Goal: Task Accomplishment & Management: Complete application form

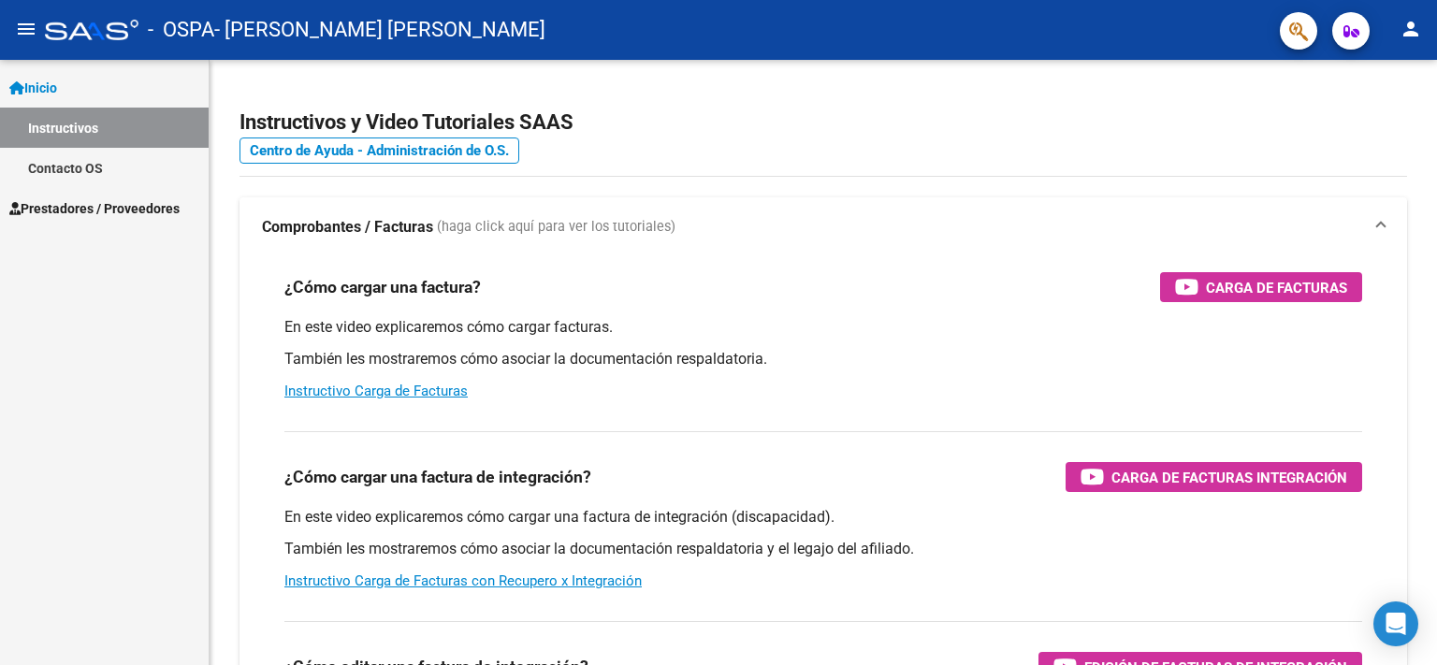
click at [98, 210] on span "Prestadores / Proveedores" at bounding box center [94, 208] width 170 height 21
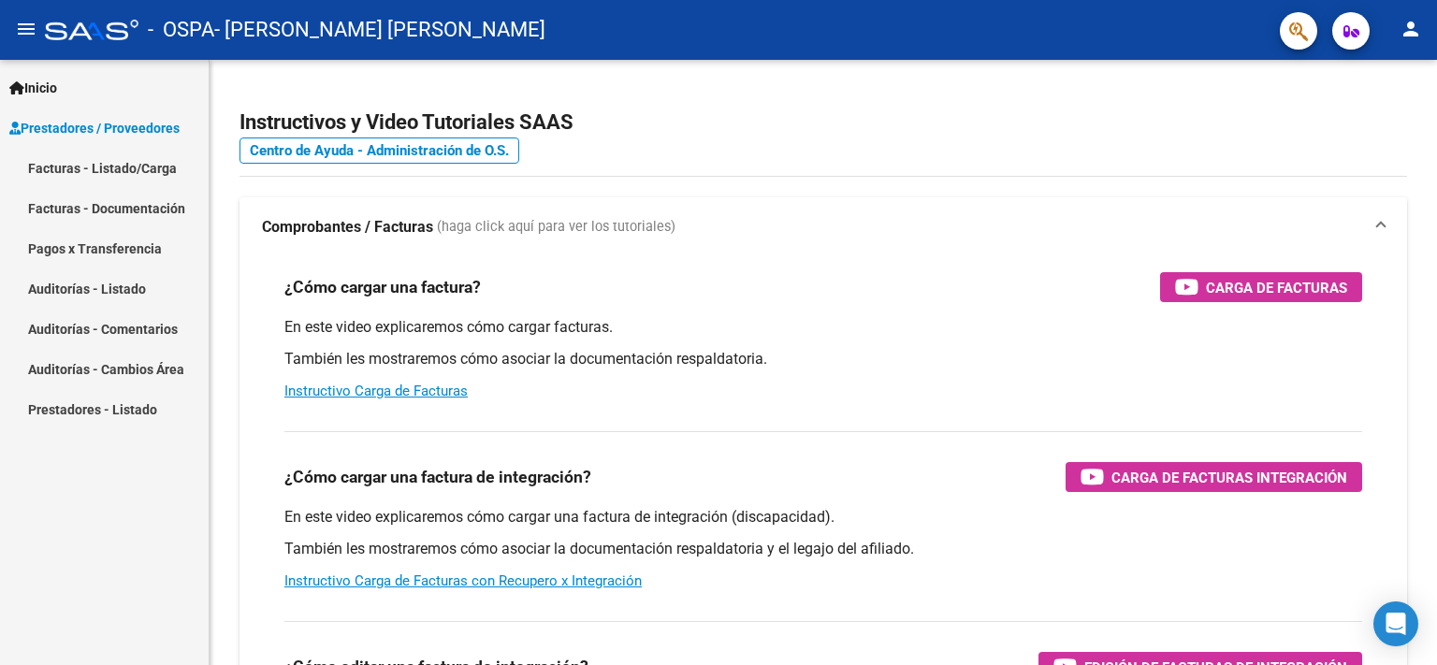
click at [117, 163] on link "Facturas - Listado/Carga" at bounding box center [104, 168] width 209 height 40
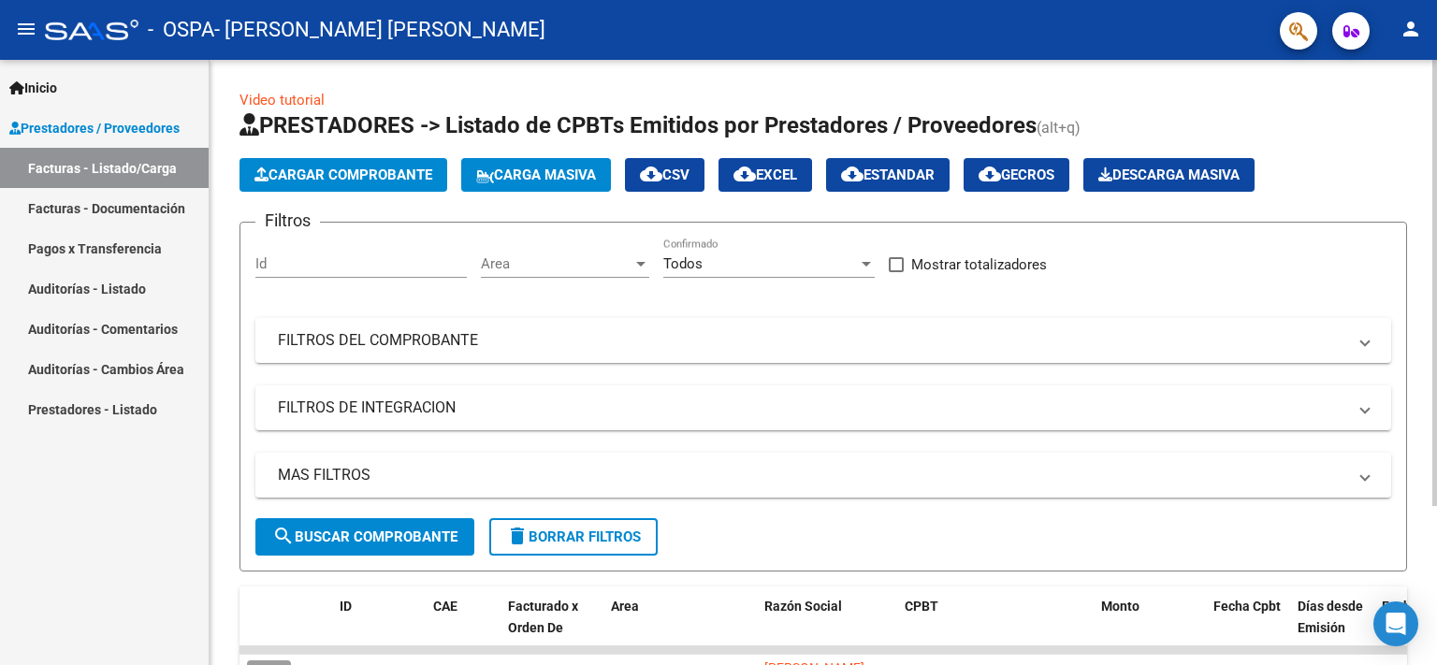
click at [324, 180] on span "Cargar Comprobante" at bounding box center [343, 174] width 178 height 17
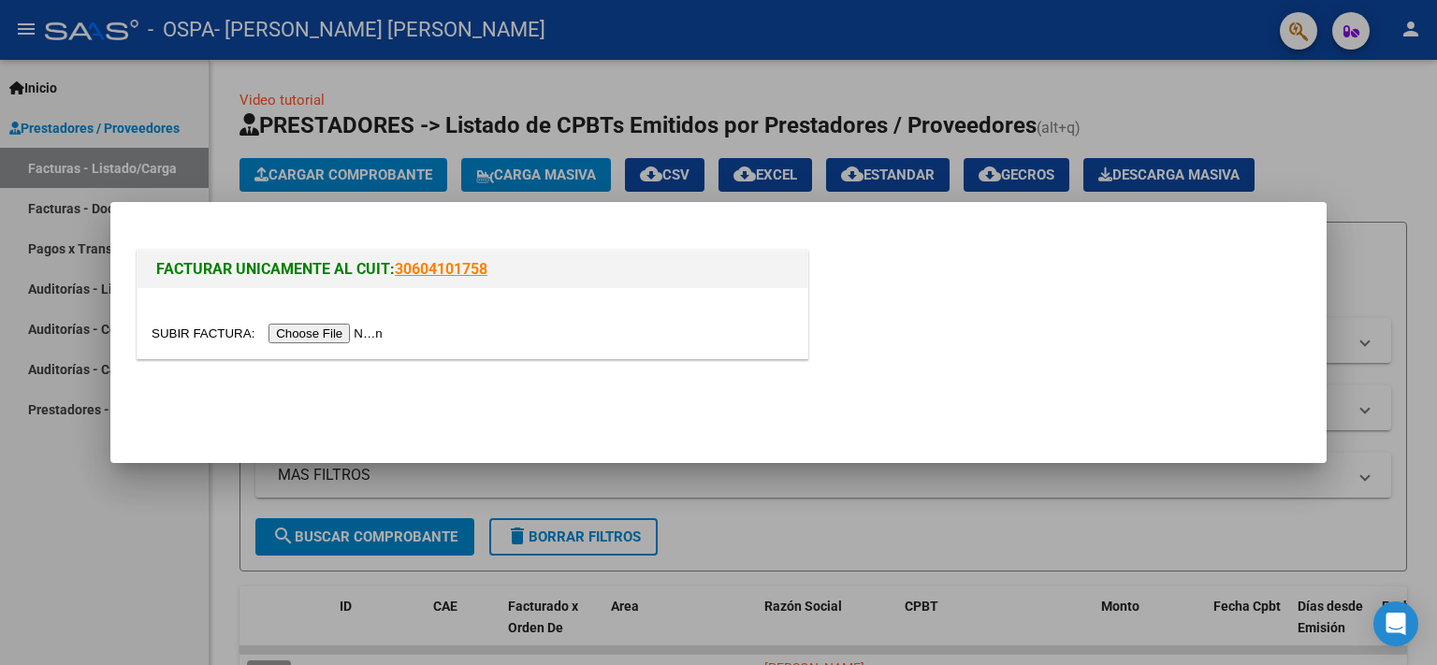
click at [200, 333] on input "file" at bounding box center [270, 334] width 237 height 20
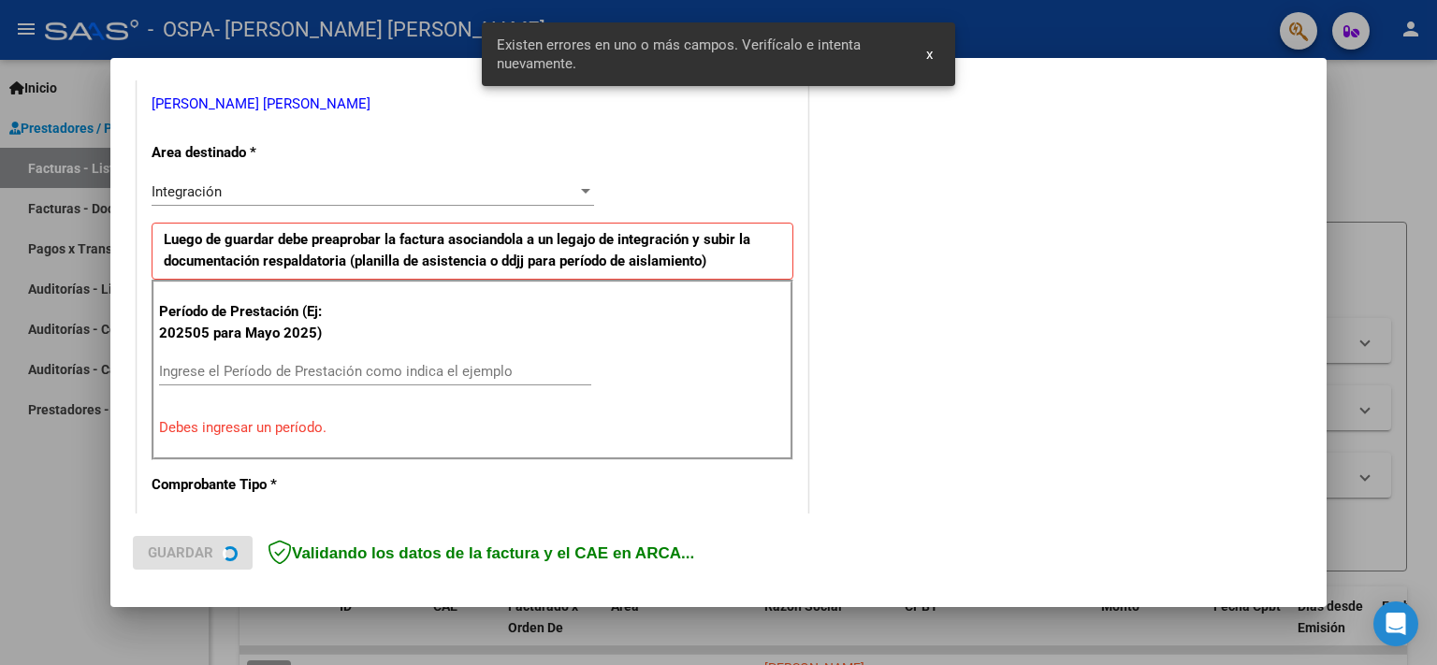
scroll to position [414, 0]
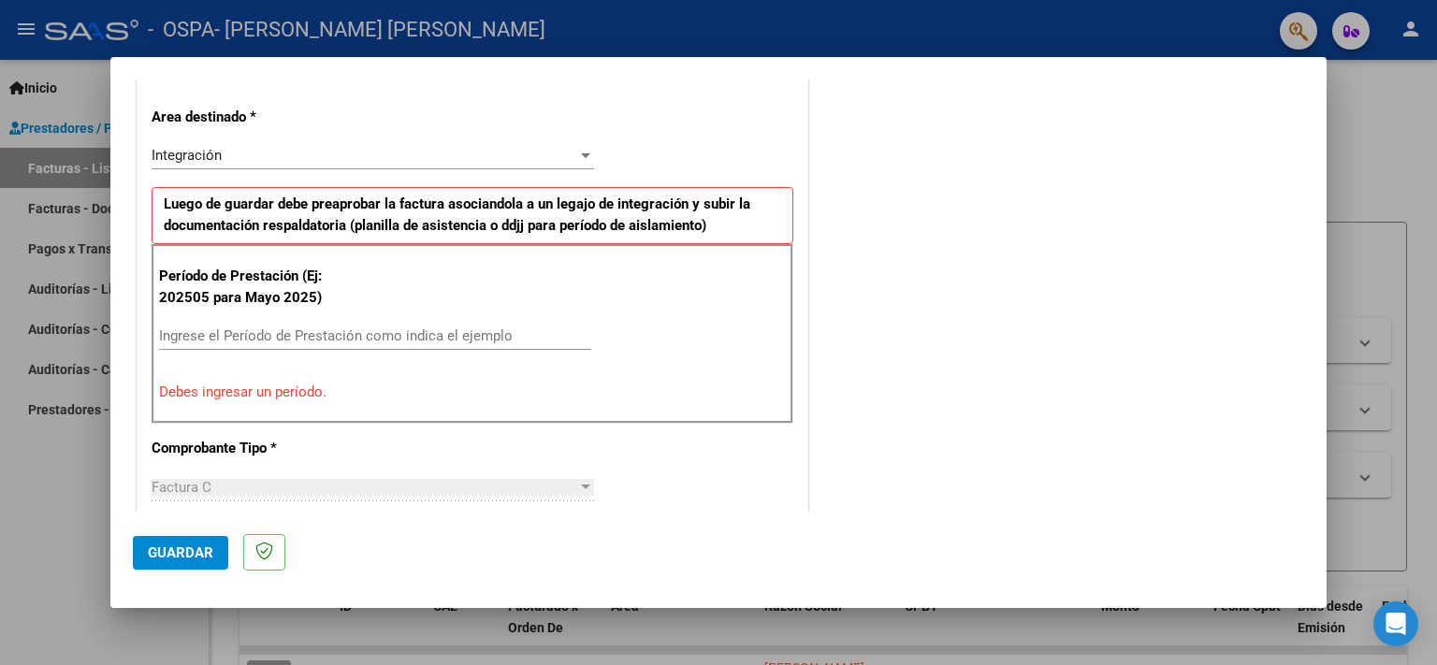
click at [295, 339] on input "Ingrese el Período de Prestación como indica el ejemplo" at bounding box center [375, 335] width 432 height 17
click at [1364, 124] on div at bounding box center [718, 332] width 1437 height 665
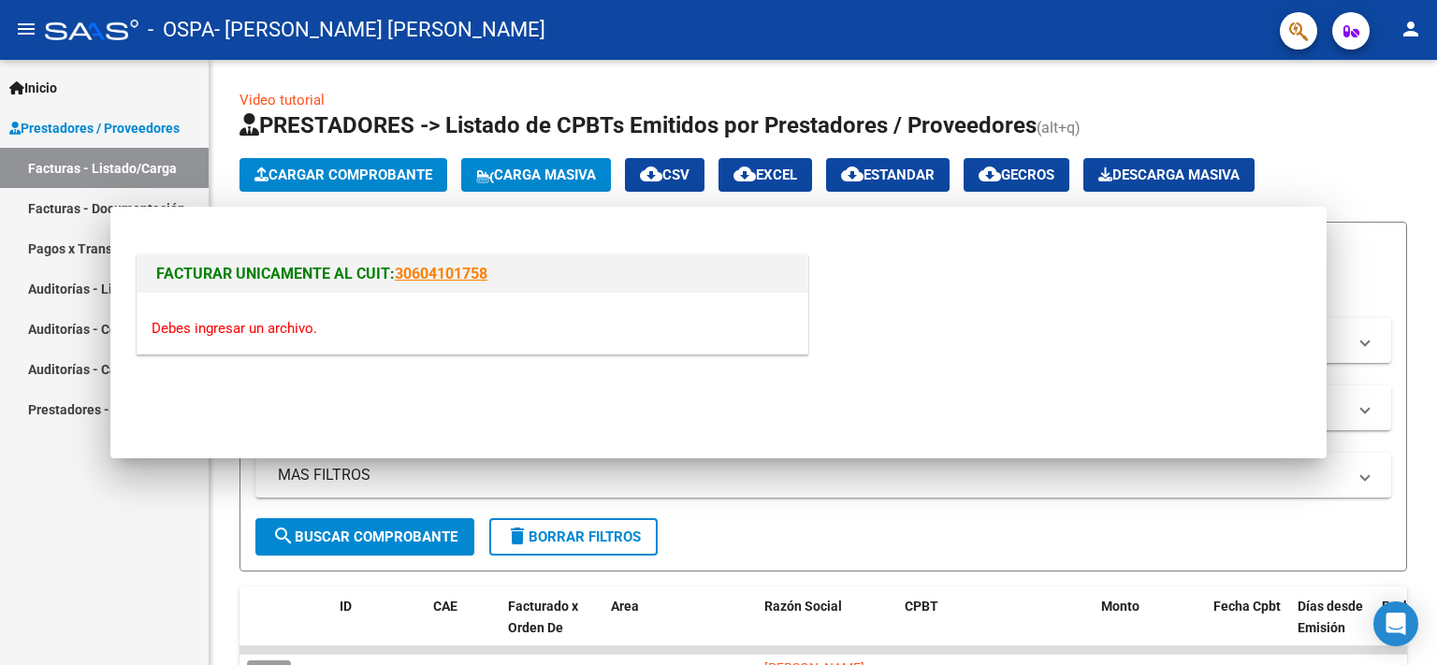
scroll to position [0, 0]
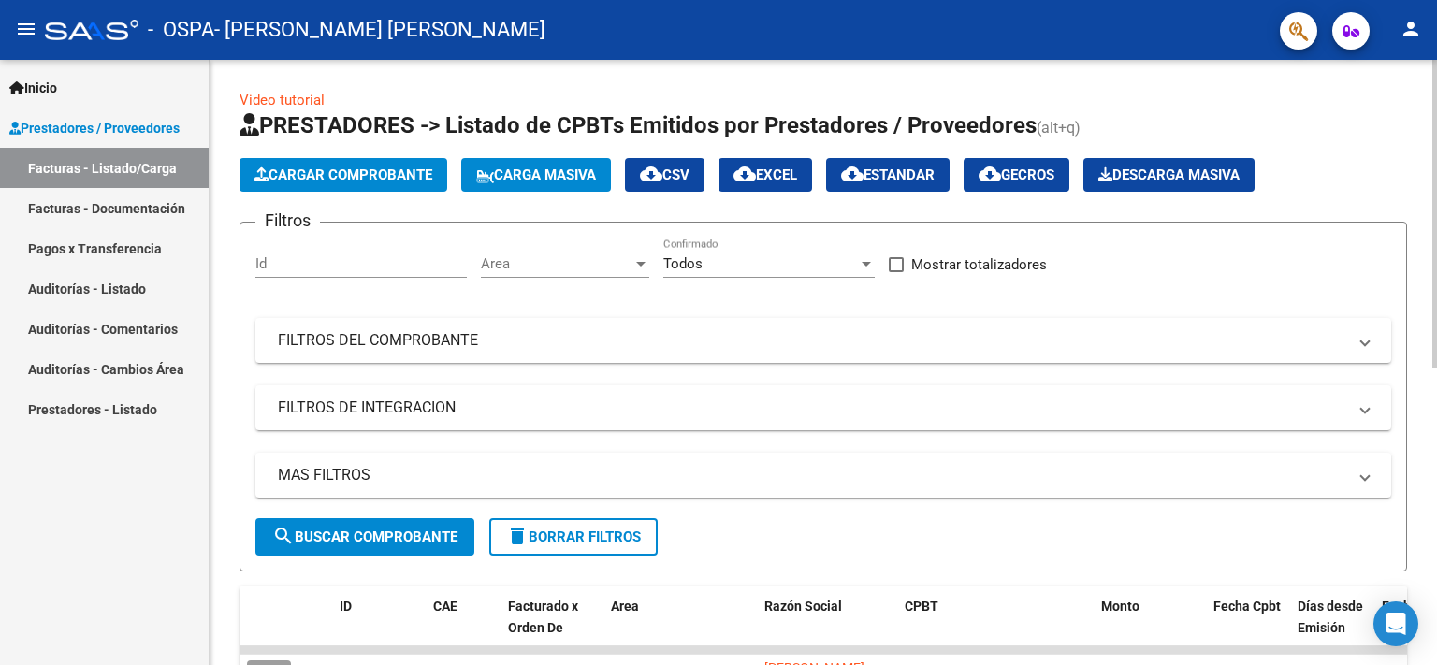
click at [360, 178] on span "Cargar Comprobante" at bounding box center [343, 174] width 178 height 17
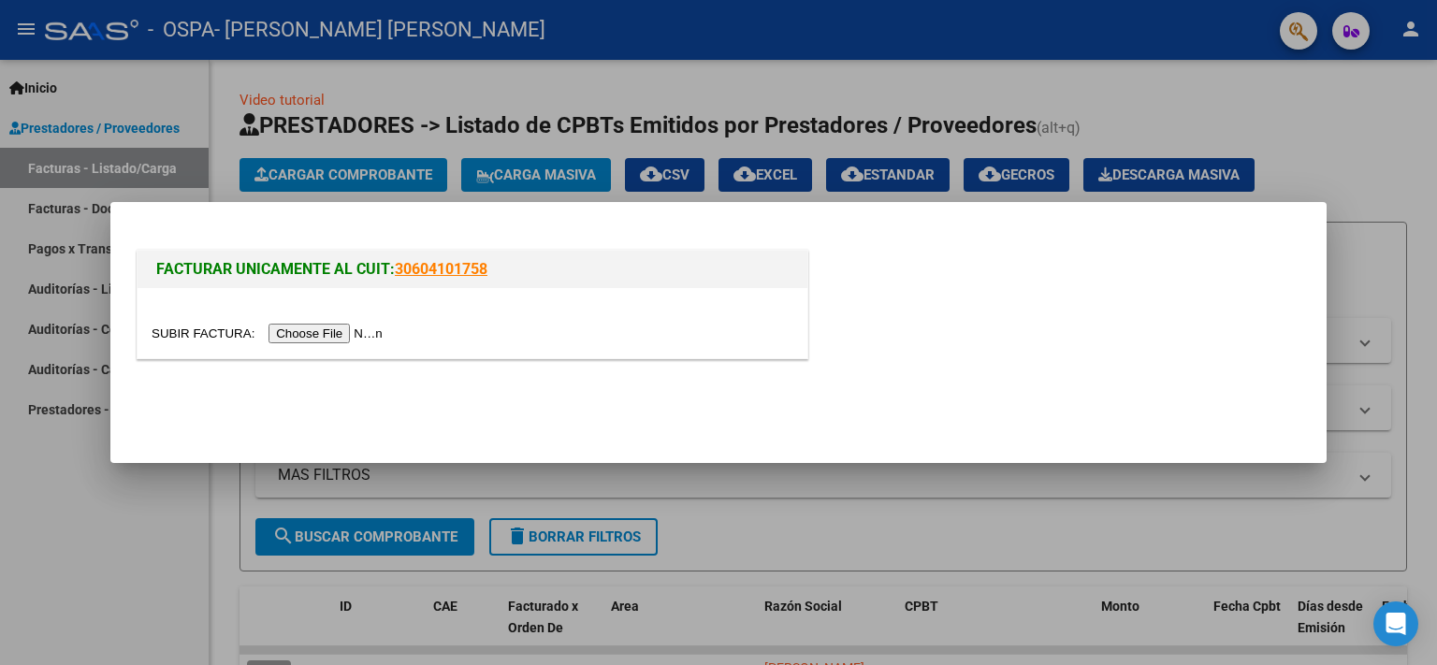
click at [209, 330] on input "file" at bounding box center [270, 334] width 237 height 20
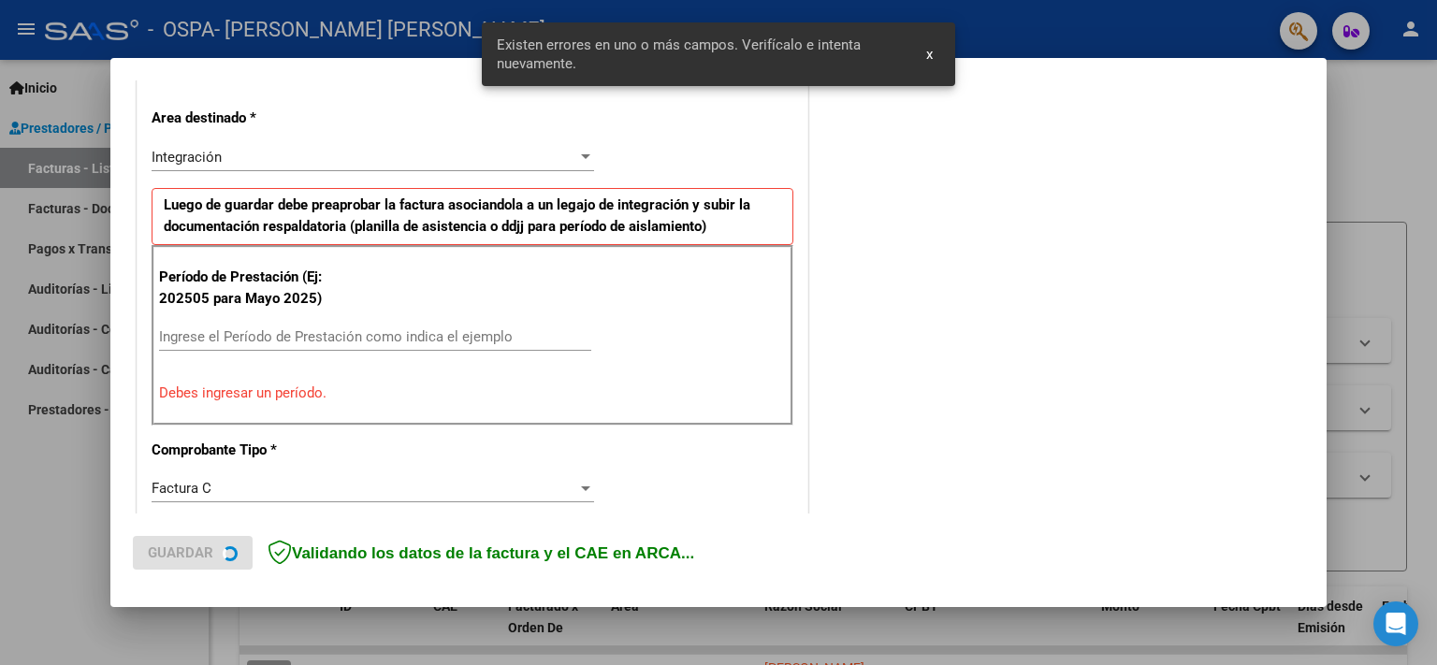
scroll to position [414, 0]
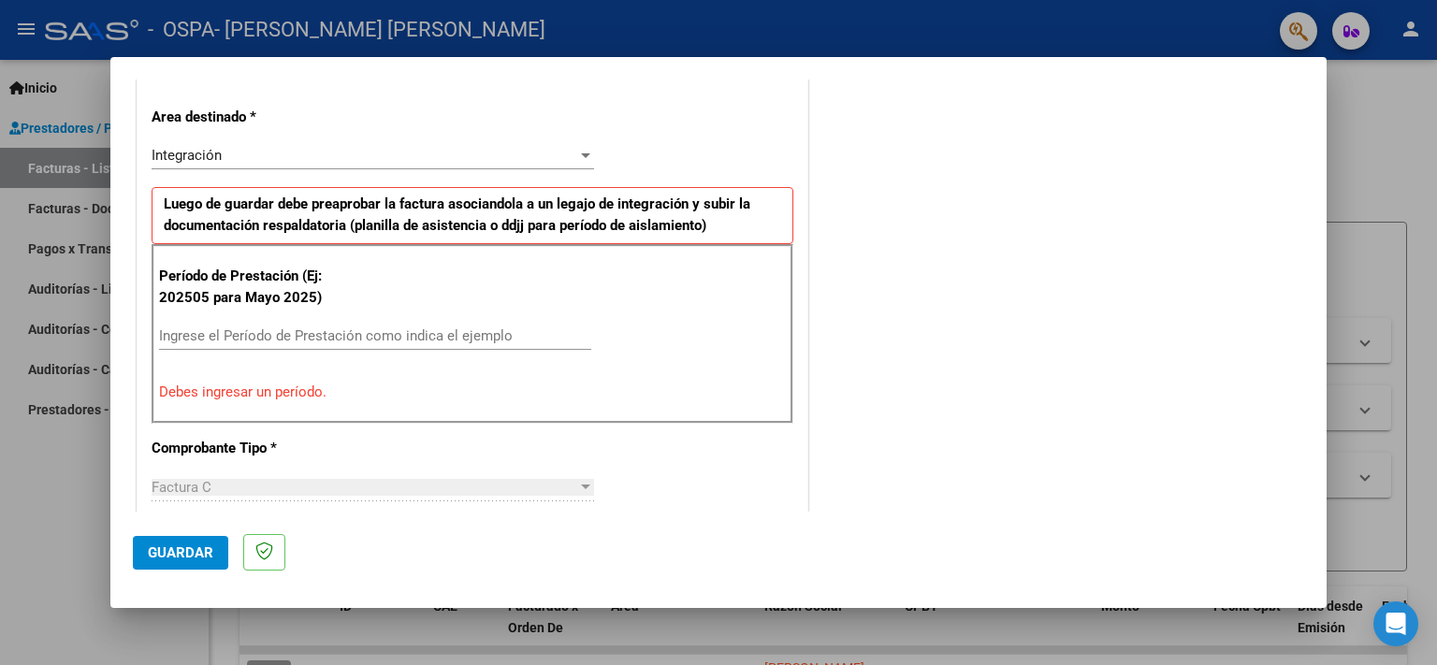
click at [428, 327] on input "Ingrese el Período de Prestación como indica el ejemplo" at bounding box center [375, 335] width 432 height 17
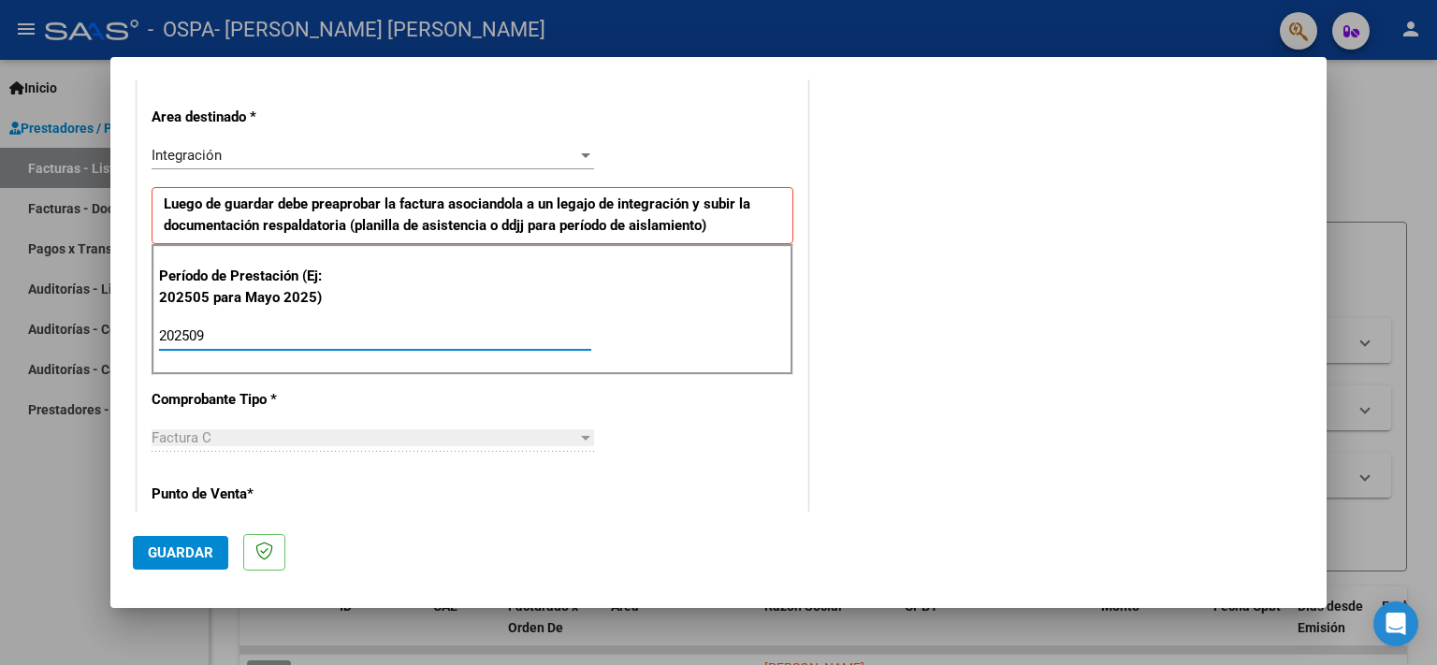
type input "202509"
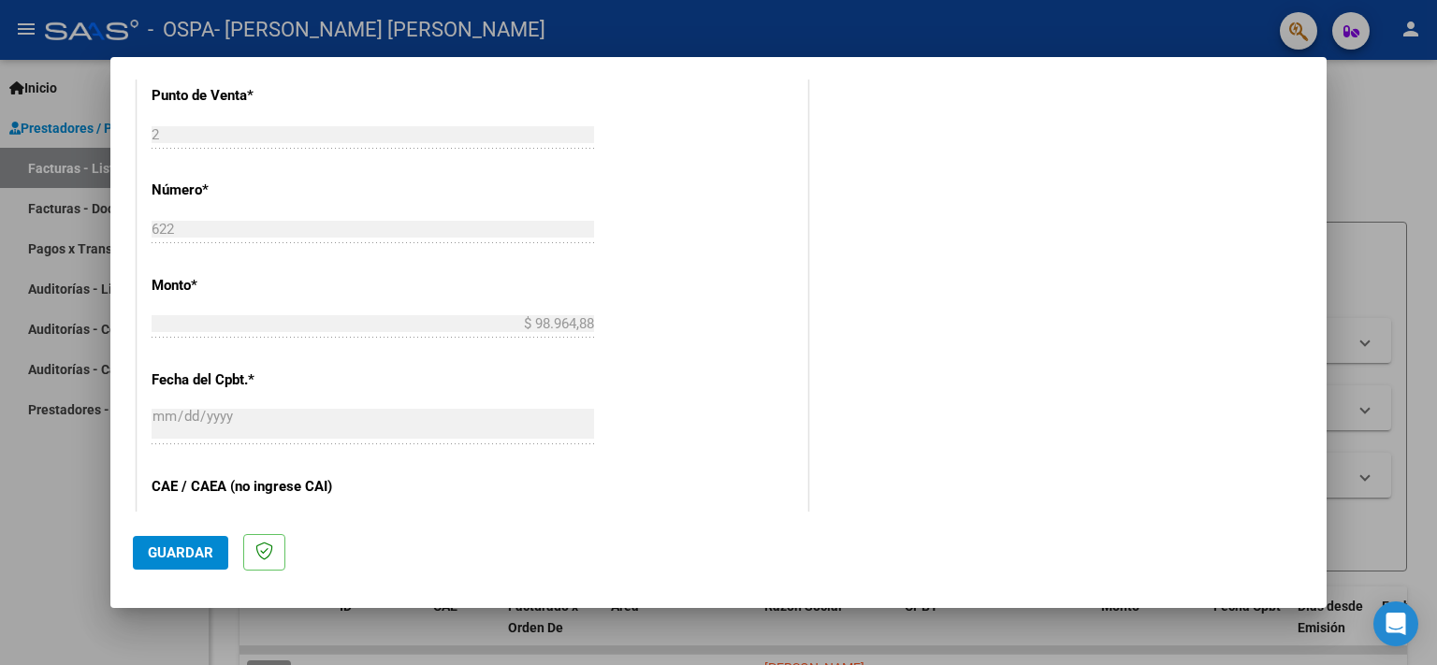
scroll to position [1189, 0]
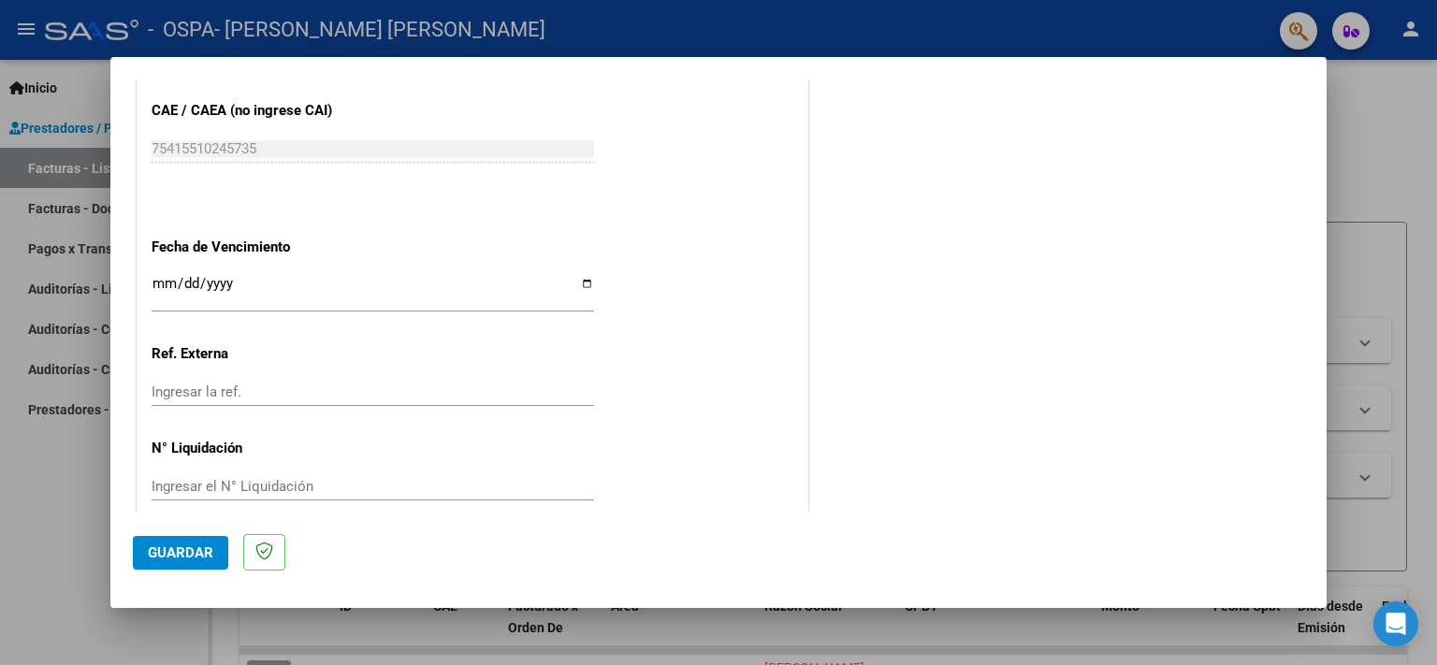
click at [163, 547] on span "Guardar" at bounding box center [180, 552] width 65 height 17
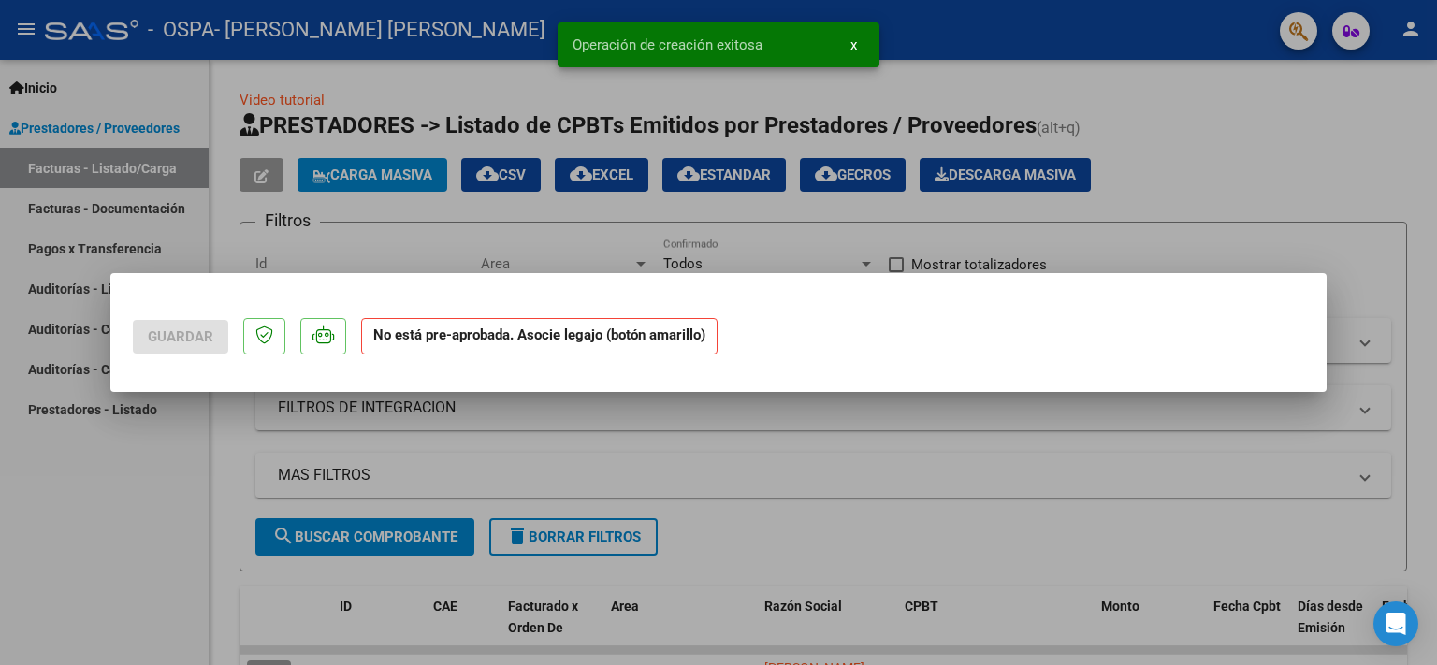
scroll to position [0, 0]
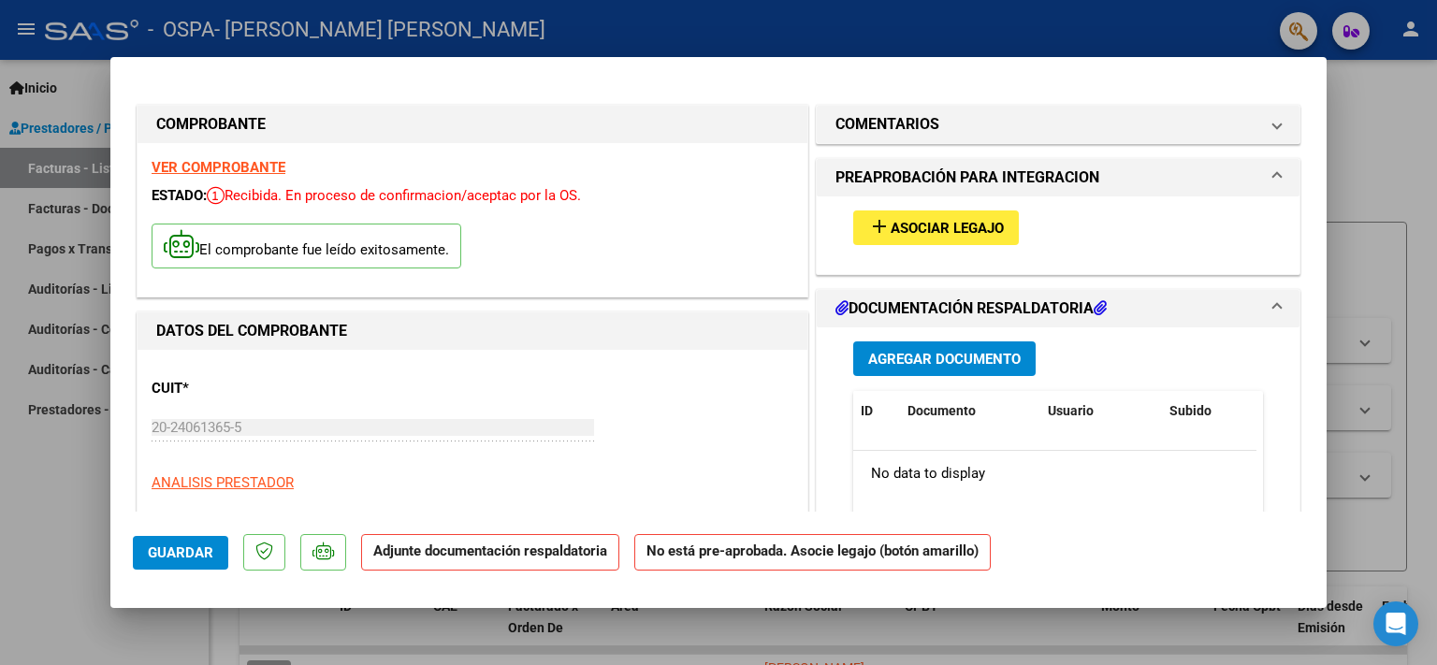
click at [948, 230] on span "Asociar Legajo" at bounding box center [946, 228] width 113 height 17
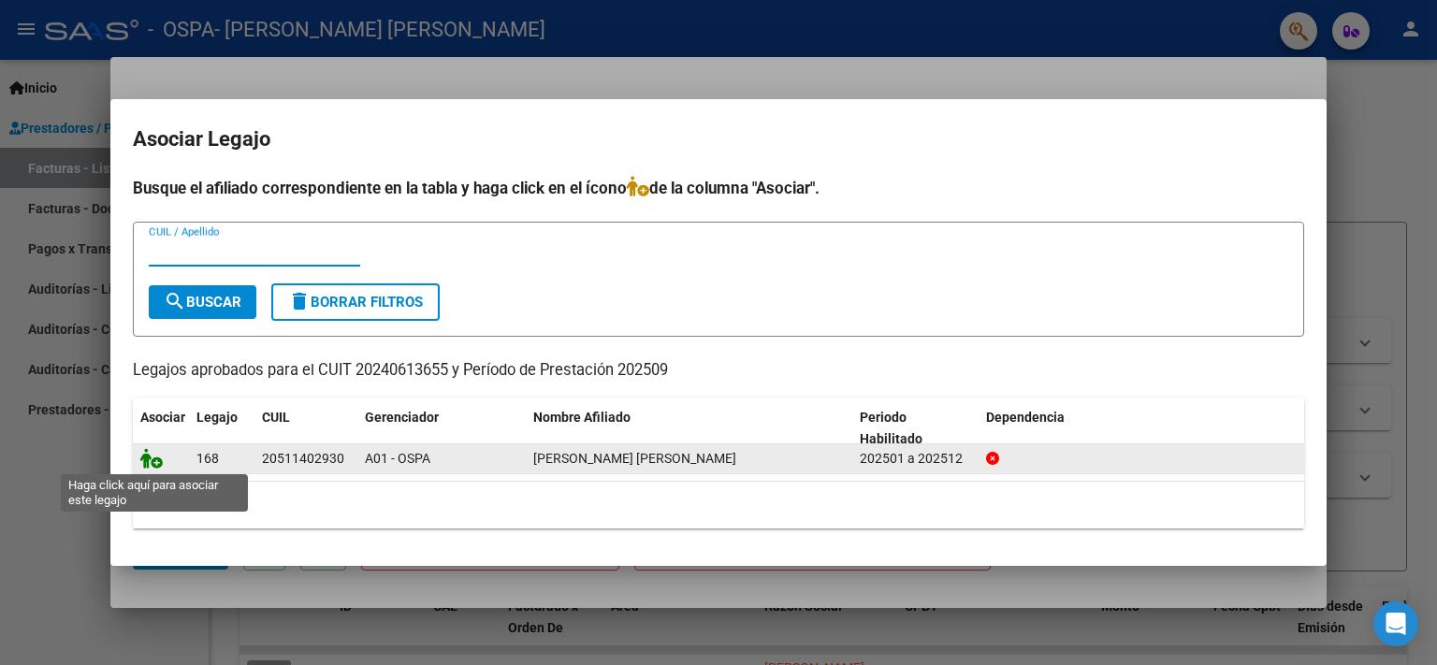
click at [148, 464] on icon at bounding box center [151, 458] width 22 height 21
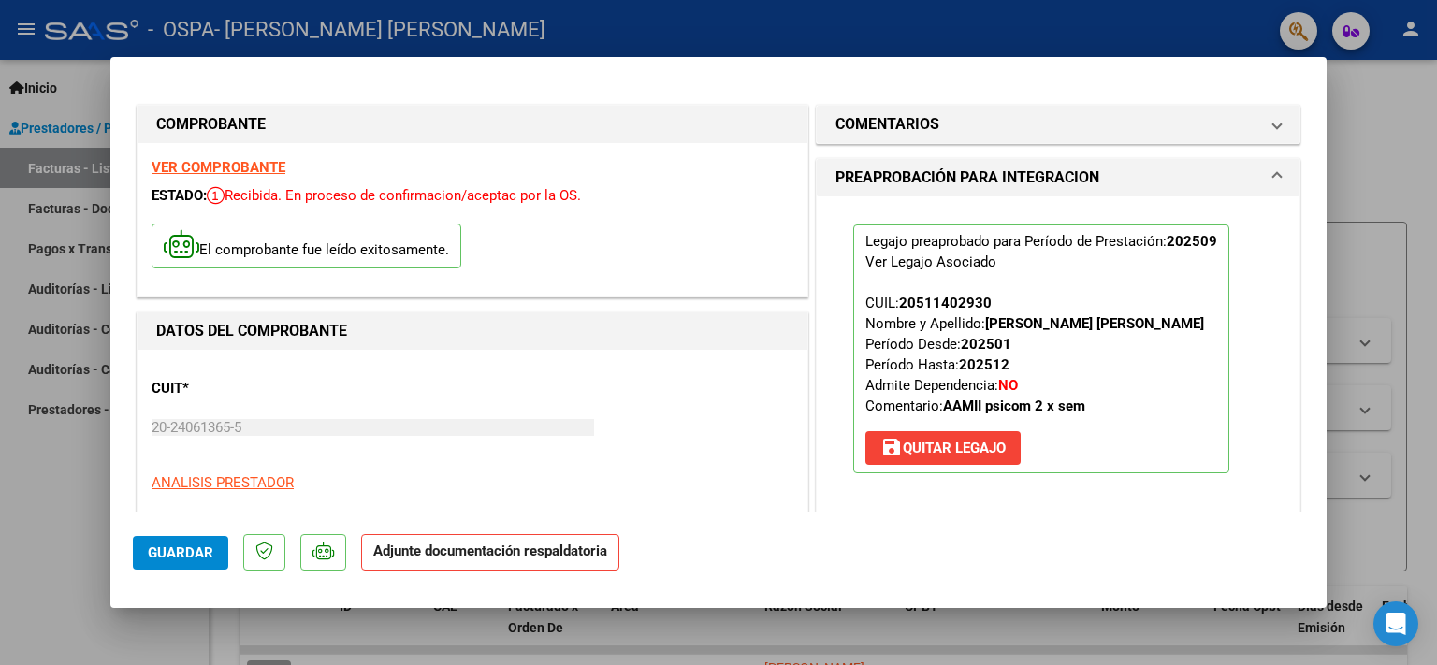
scroll to position [398, 0]
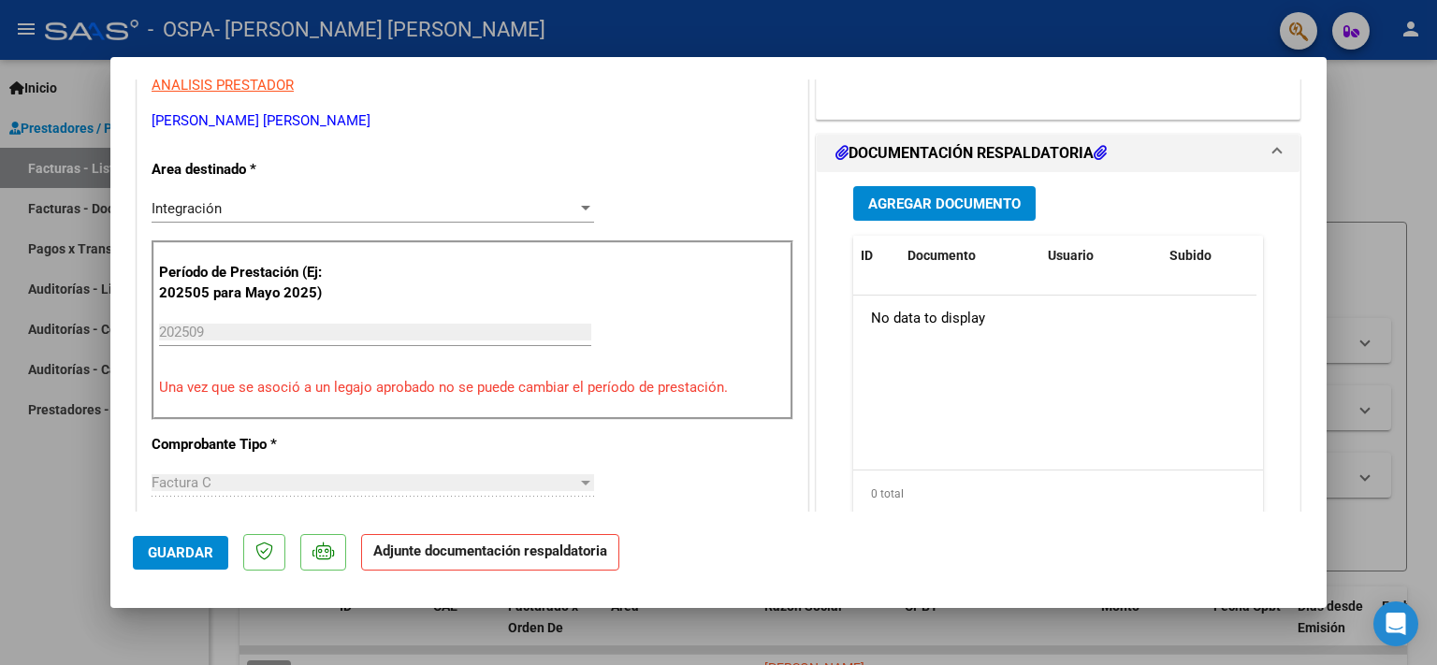
click at [940, 209] on span "Agregar Documento" at bounding box center [944, 203] width 152 height 17
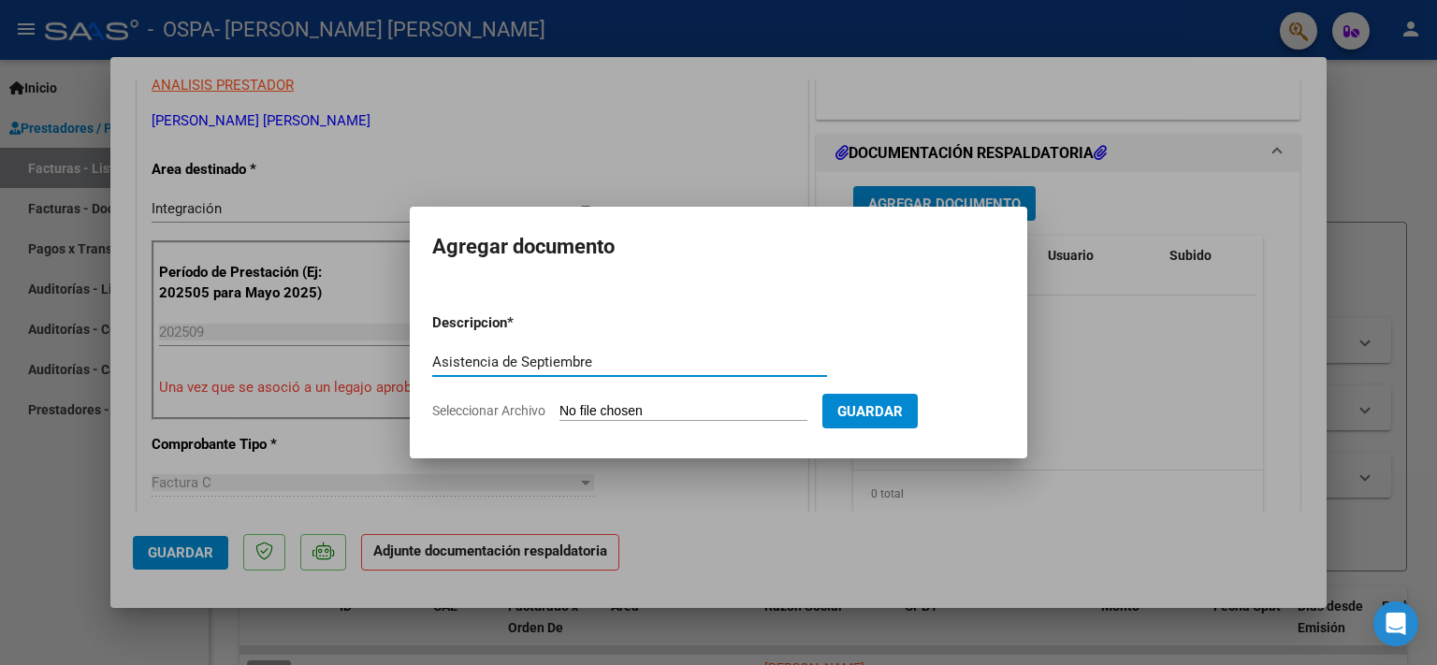
type input "Asistencia de Septiembre"
click at [616, 410] on input "Seleccionar Archivo" at bounding box center [683, 412] width 248 height 18
type input "C:\fakepath\[PERSON_NAME] - Asistencia de Septiembre - [MEDICAL_DATA].pdf"
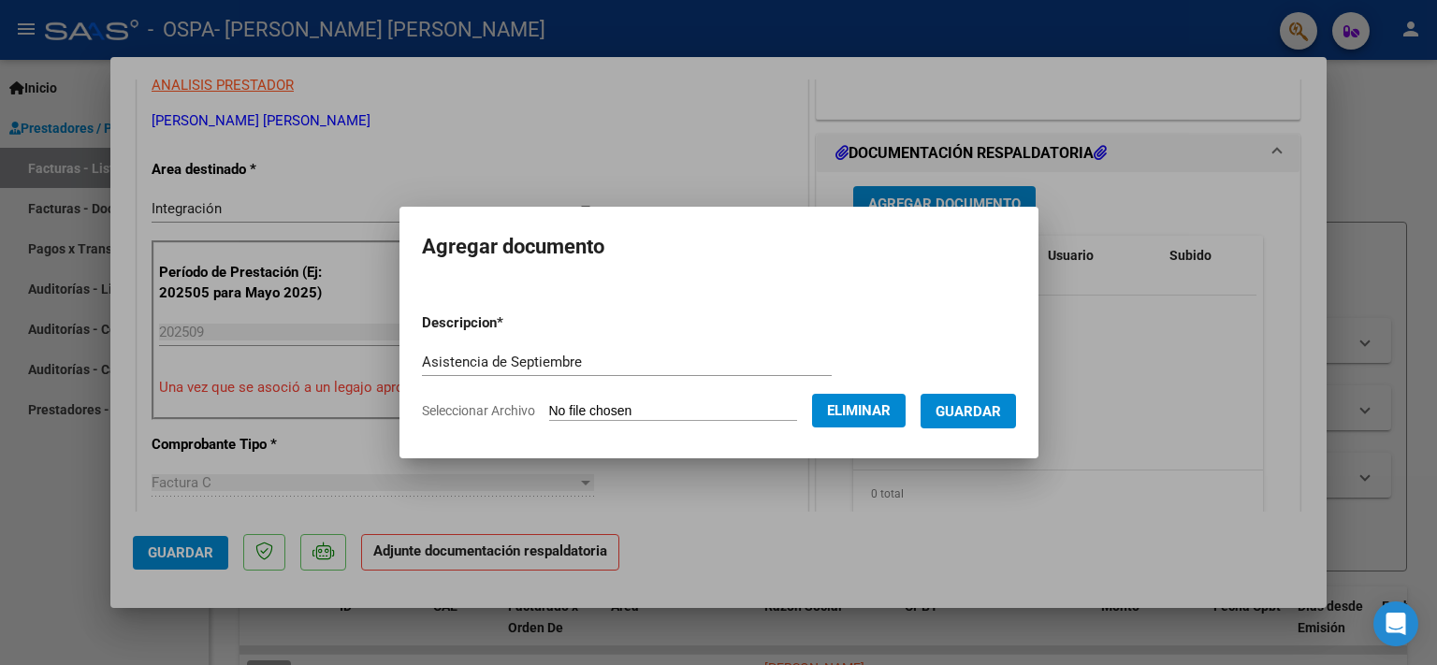
click at [935, 420] on span "Guardar" at bounding box center [967, 411] width 65 height 17
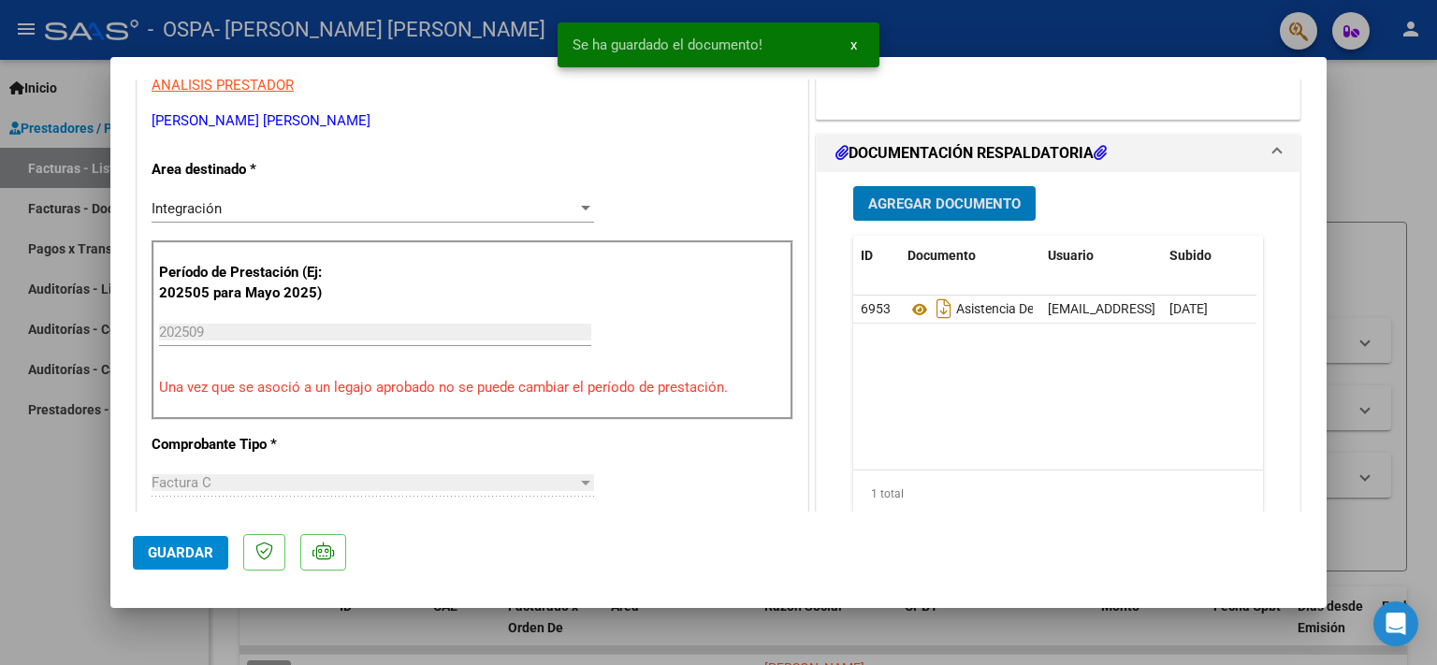
click at [193, 556] on span "Guardar" at bounding box center [180, 552] width 65 height 17
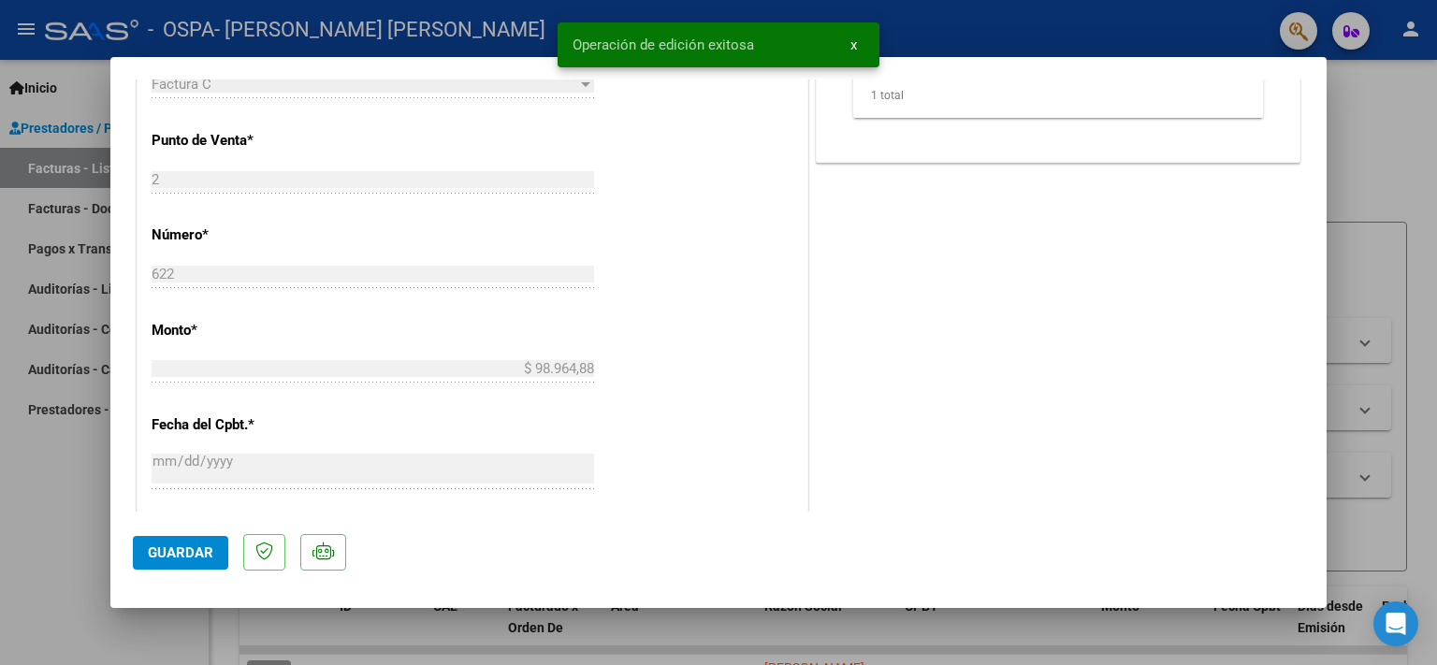
scroll to position [1194, 0]
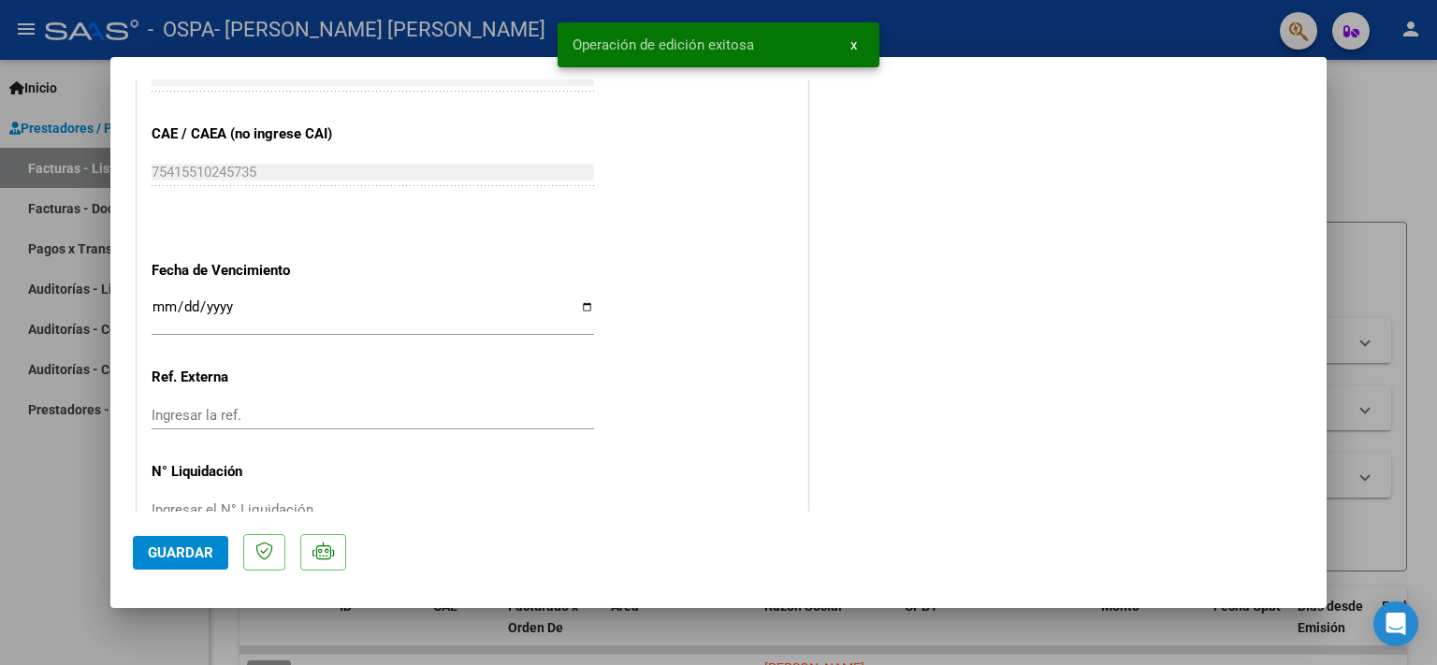
click at [1375, 129] on div at bounding box center [718, 332] width 1437 height 665
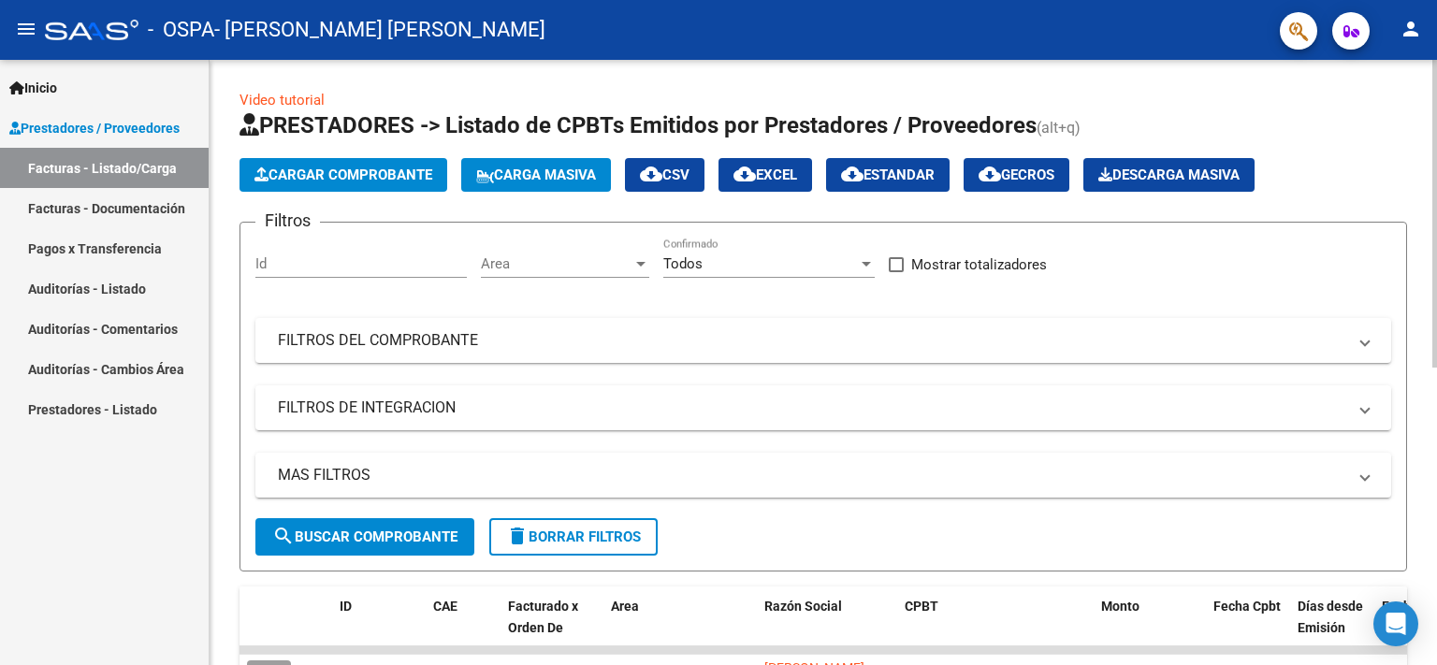
click at [1436, 185] on div at bounding box center [1434, 214] width 5 height 308
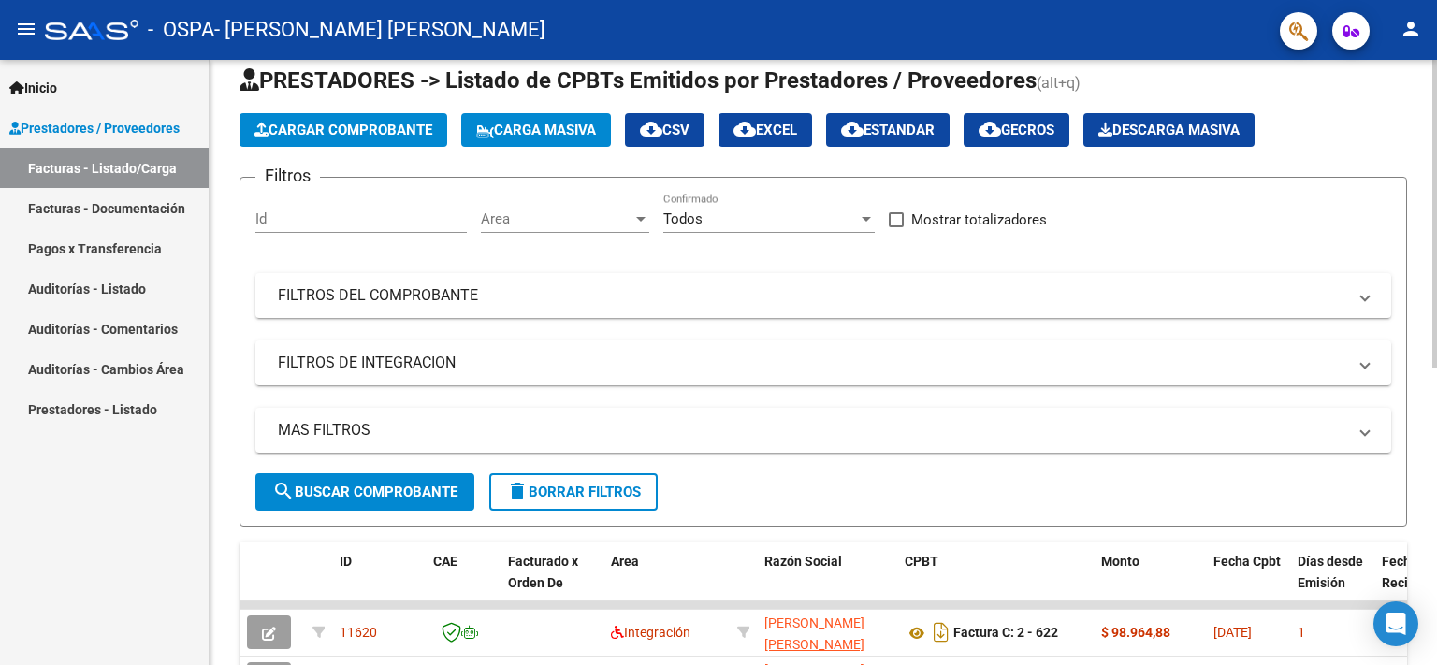
drag, startPoint x: 1429, startPoint y: 308, endPoint x: 1430, endPoint y: 361, distance: 53.3
click at [1430, 361] on div "Video tutorial PRESTADORES -> Listado de CPBTs Emitidos por Prestadores / Prove…" at bounding box center [823, 603] width 1227 height 1176
click at [1436, 368] on div at bounding box center [1434, 214] width 5 height 308
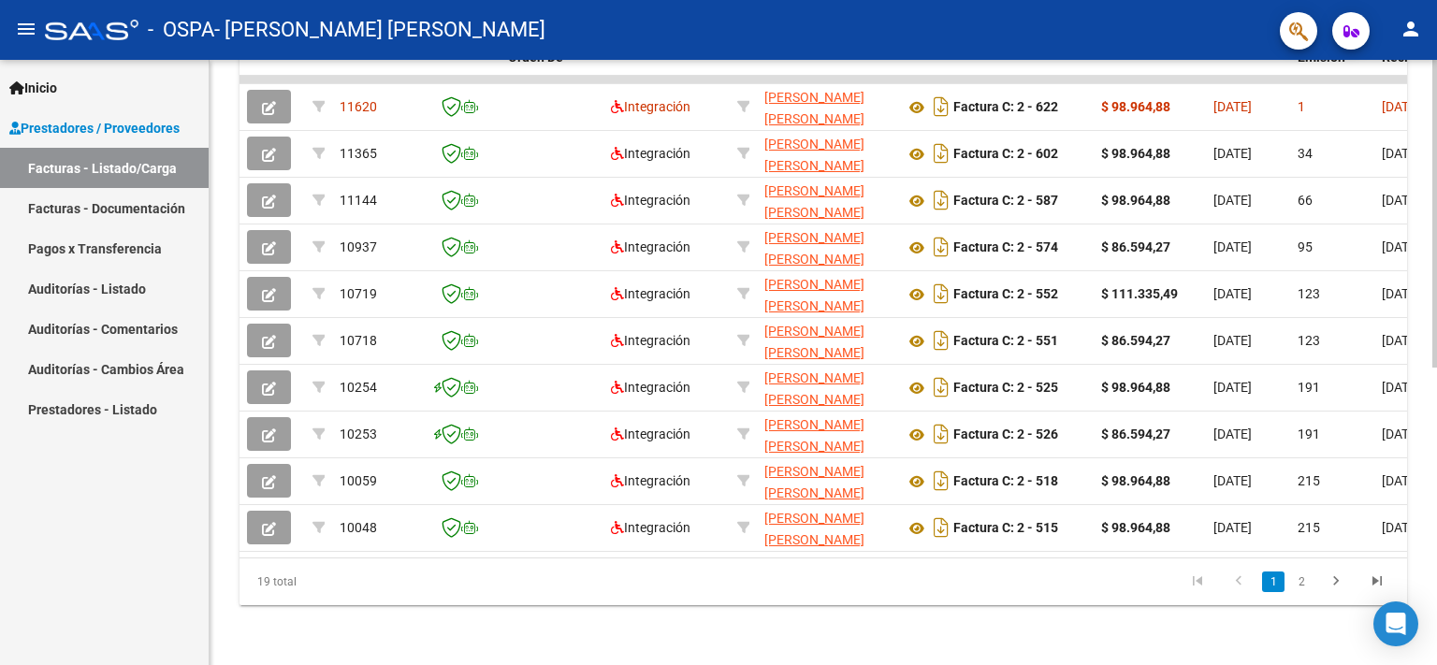
click at [1436, 508] on div at bounding box center [1434, 362] width 5 height 605
click at [1436, 80] on div at bounding box center [1434, 362] width 5 height 605
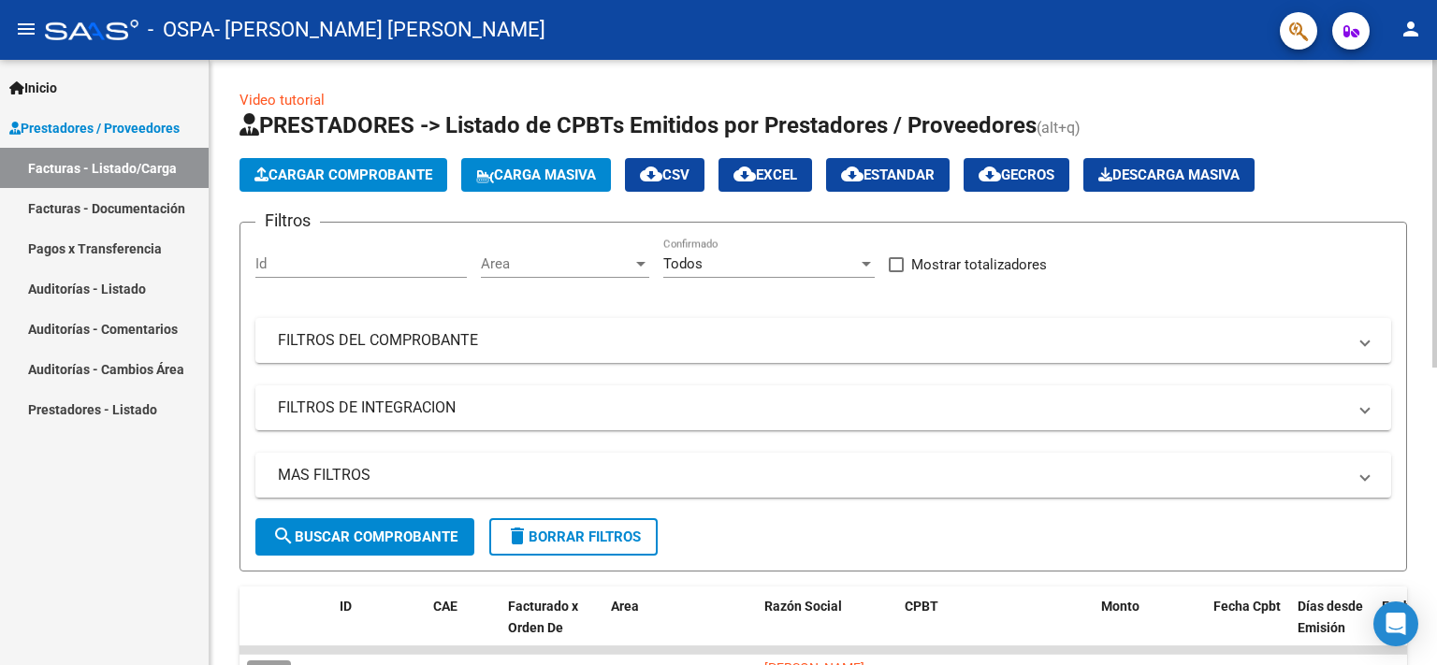
click at [1436, 638] on div at bounding box center [1434, 362] width 5 height 605
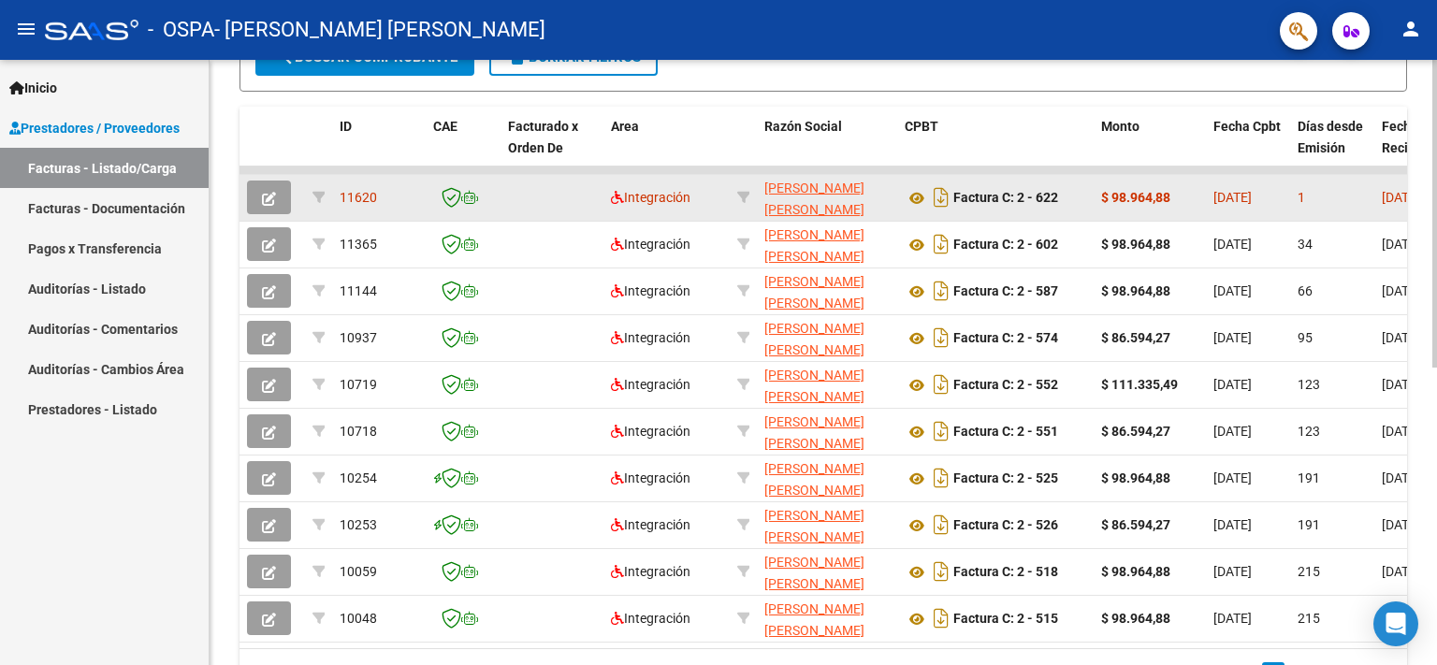
click at [275, 194] on icon "button" at bounding box center [269, 199] width 14 height 14
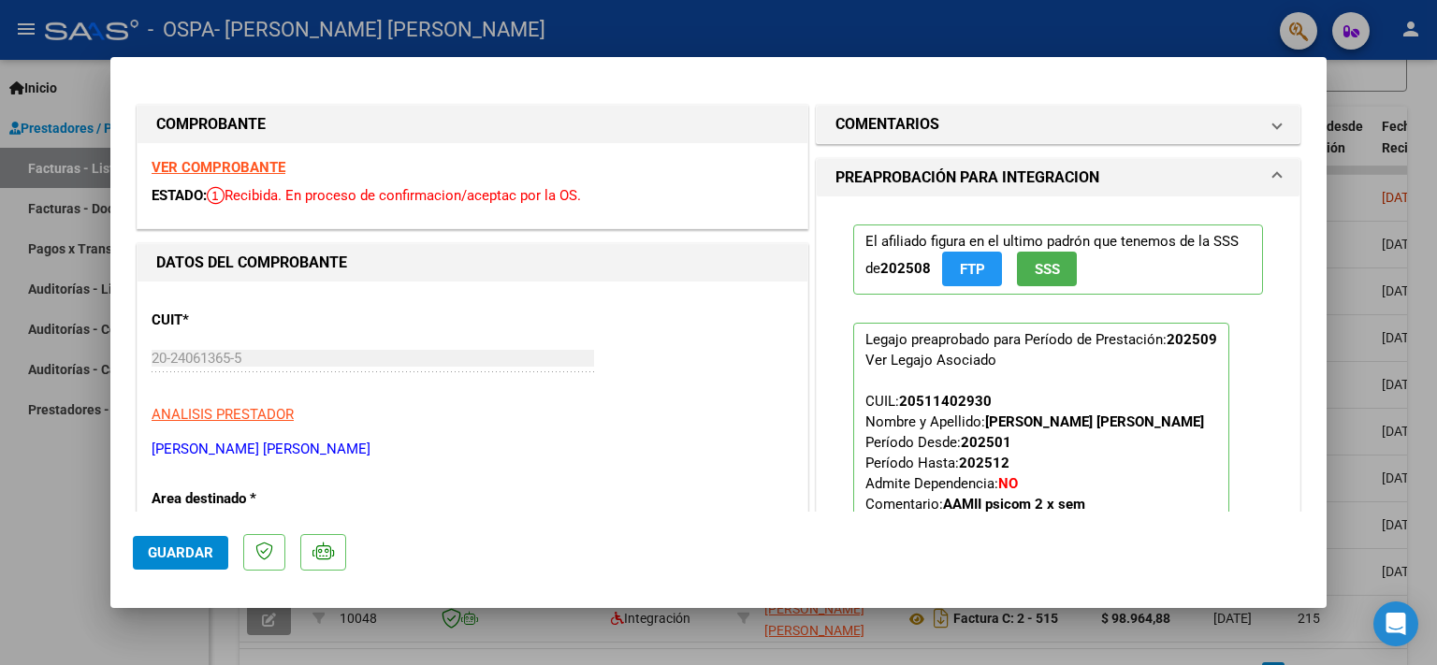
scroll to position [398, 0]
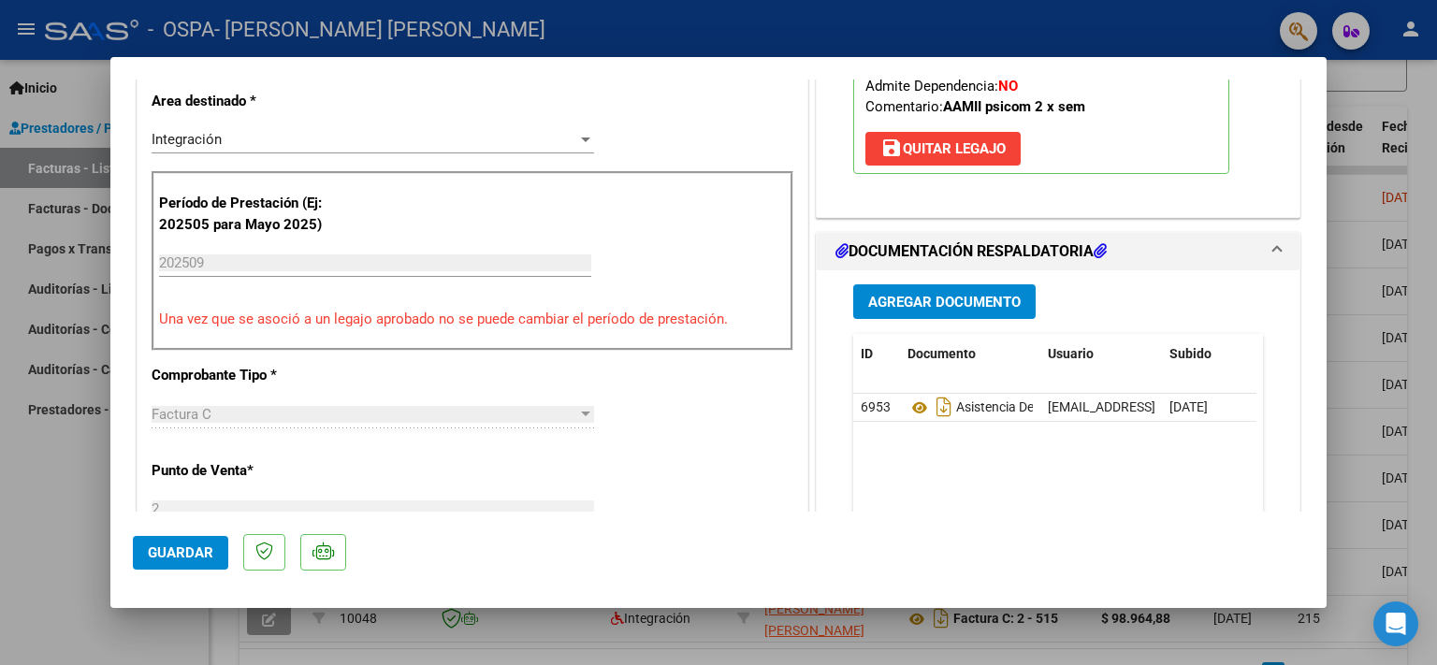
click at [1360, 80] on div at bounding box center [718, 332] width 1437 height 665
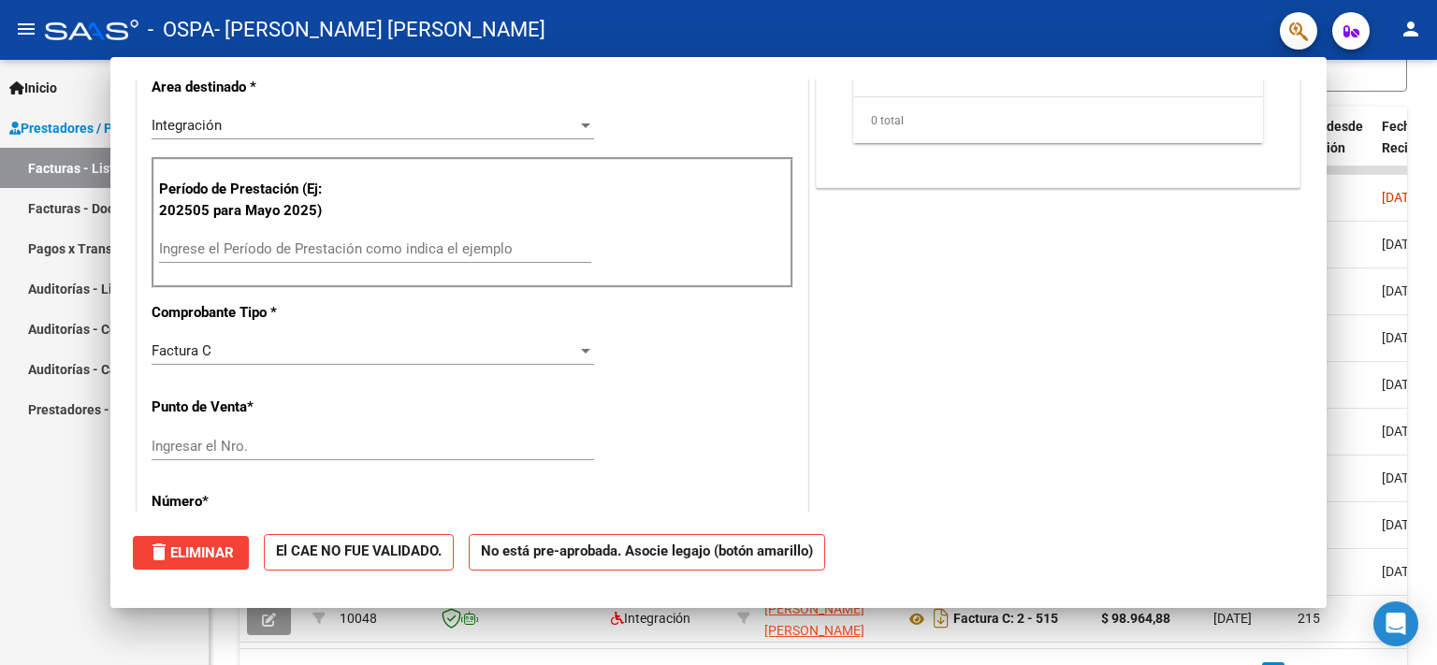
scroll to position [0, 0]
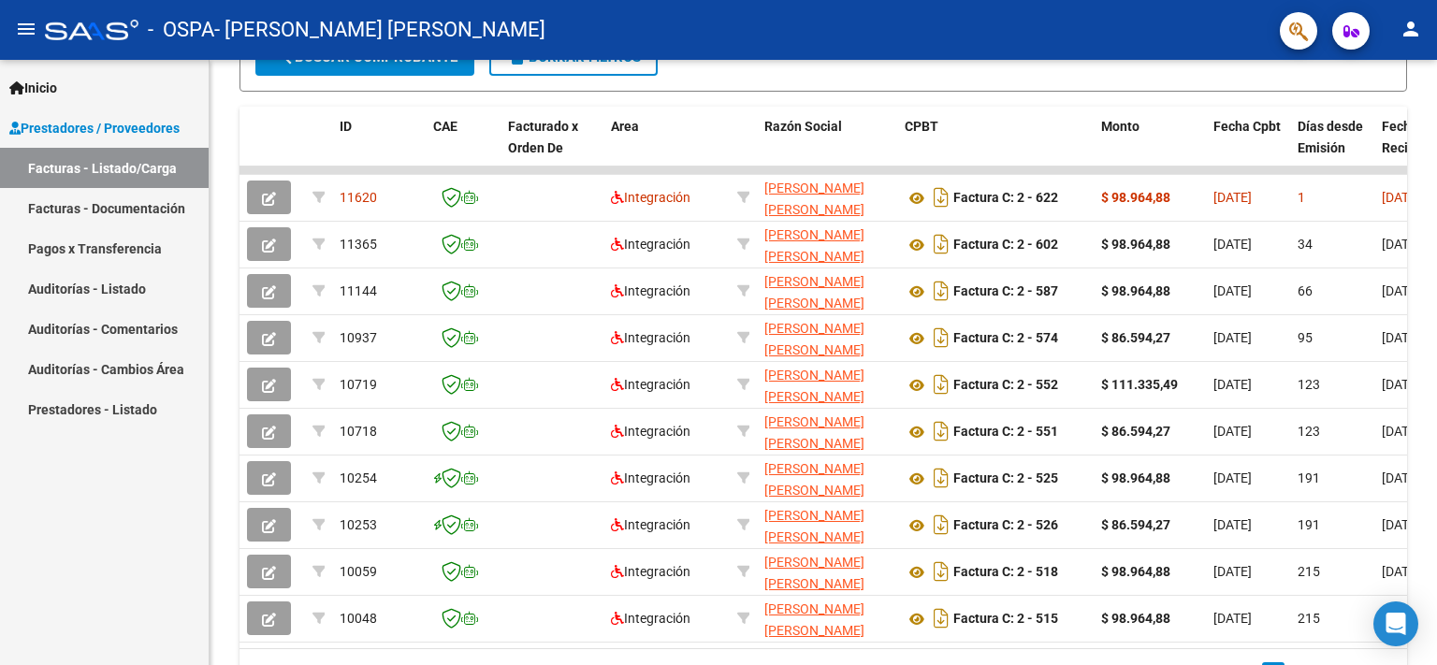
click at [1418, 36] on mat-icon "person" at bounding box center [1410, 29] width 22 height 22
click at [1382, 122] on button "exit_to_app Salir" at bounding box center [1372, 123] width 114 height 45
